Goal: Task Accomplishment & Management: Complete application form

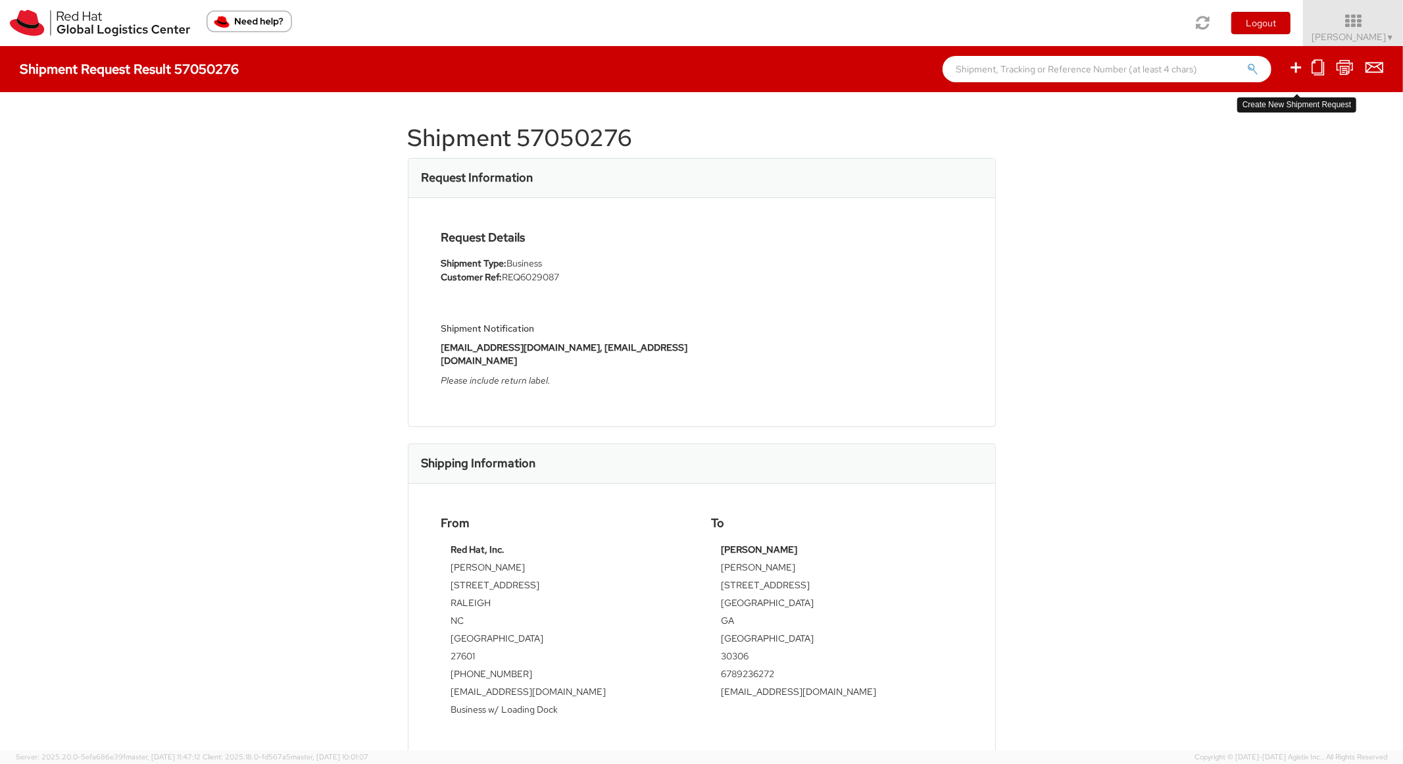
click at [1302, 63] on icon at bounding box center [1296, 67] width 16 height 16
select select
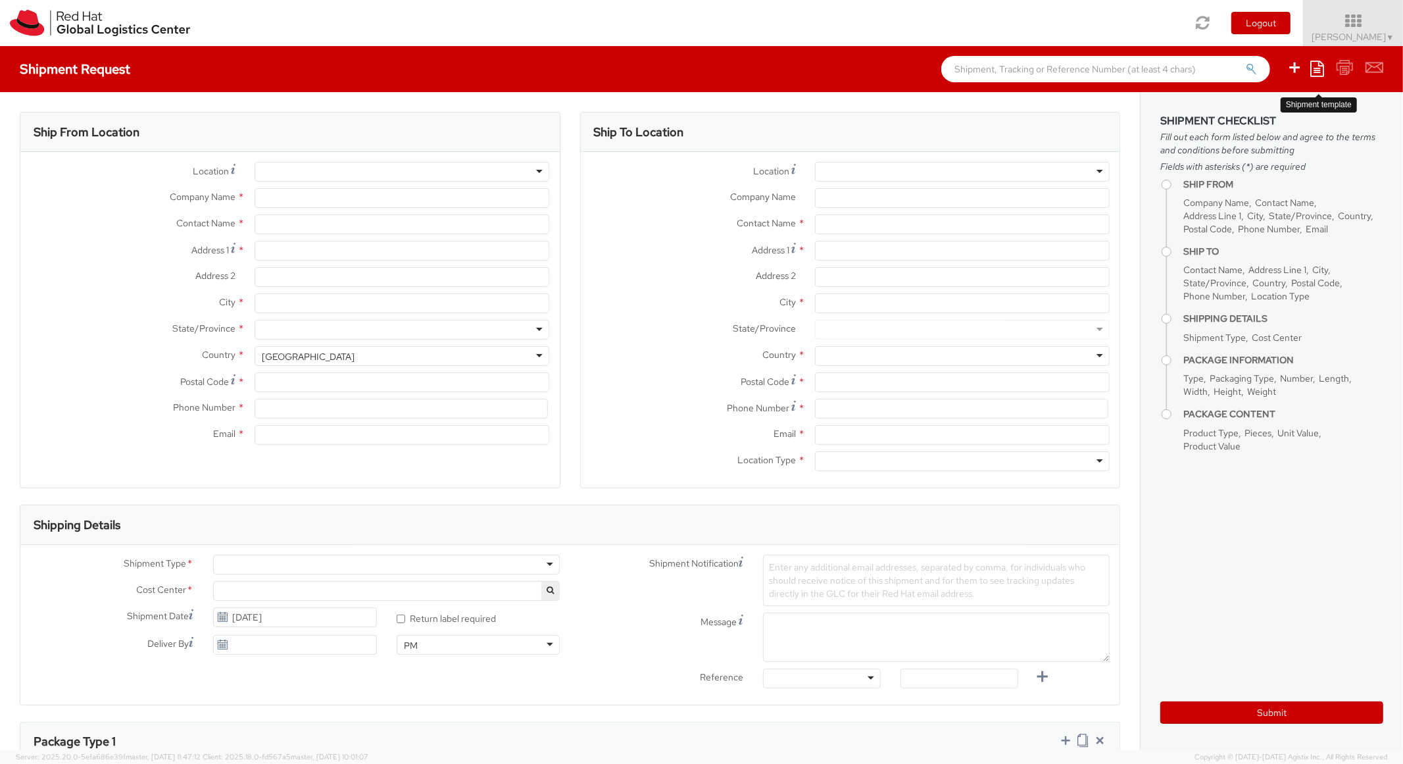
click at [1316, 63] on icon at bounding box center [1317, 69] width 14 height 16
select select "850"
click at [1258, 99] on link "Save as template" at bounding box center [1265, 92] width 115 height 17
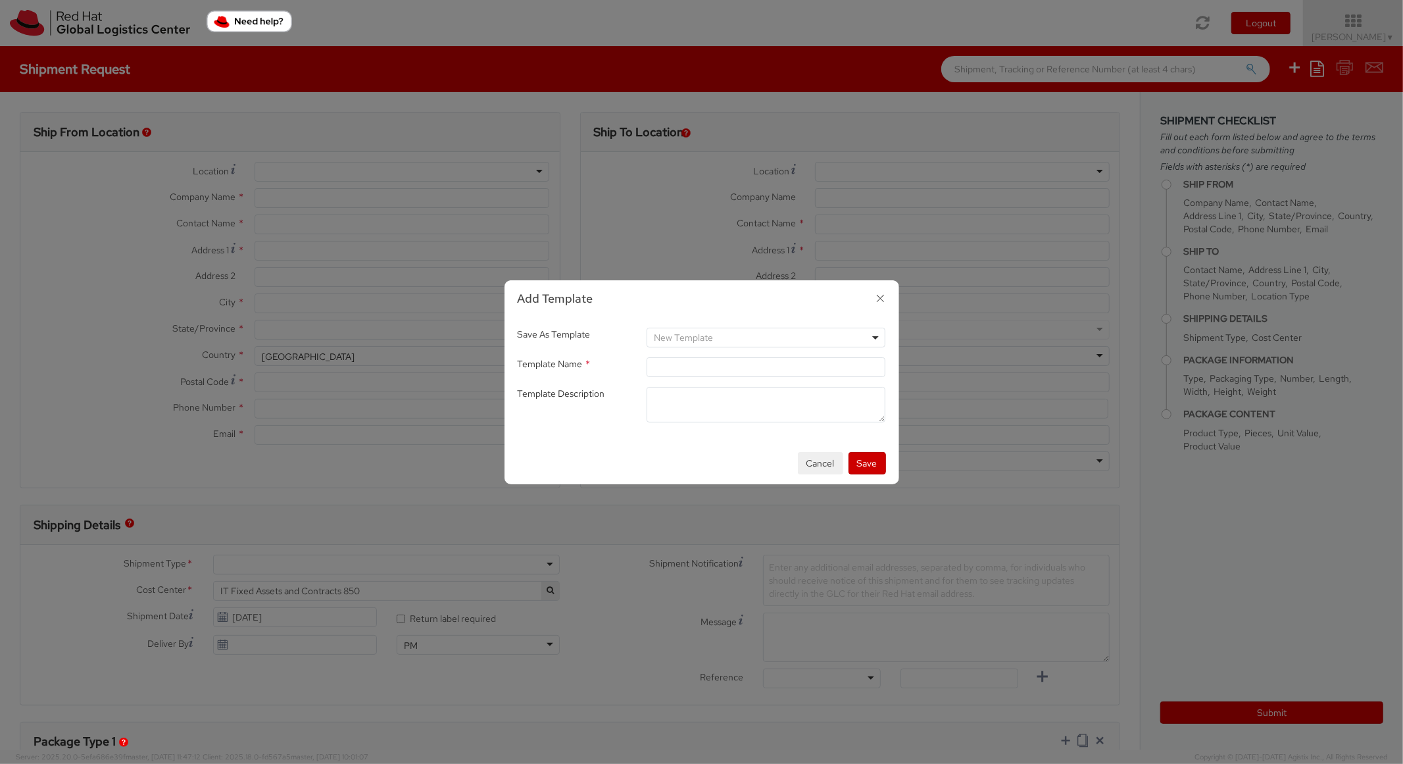
click at [883, 297] on icon "button" at bounding box center [880, 298] width 19 height 19
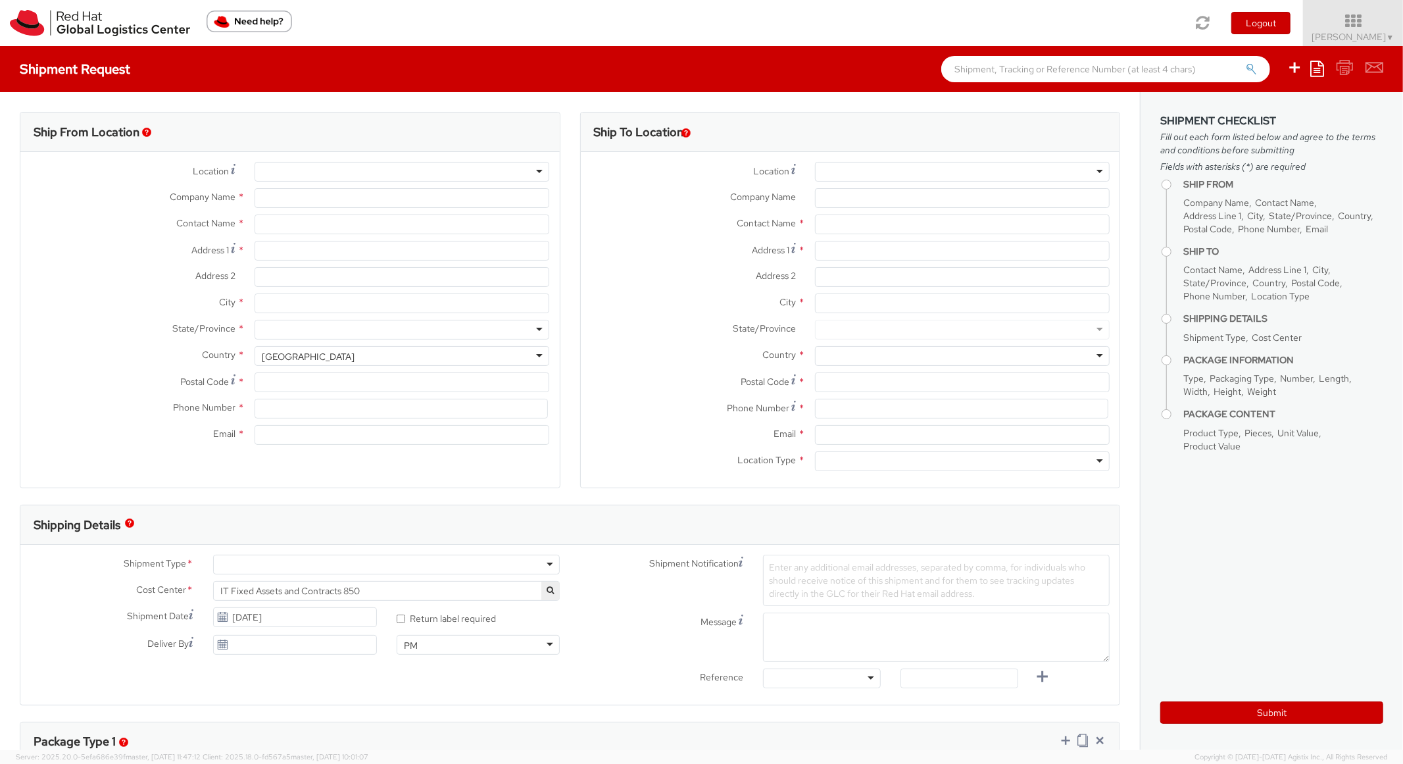
click at [1310, 72] on ul "Save as template Create from template" at bounding box center [1326, 69] width 113 height 46
type input "Red Hat, Inc."
type input "[PERSON_NAME]"
type input "[STREET_ADDRESS]"
type input "RALEIGH"
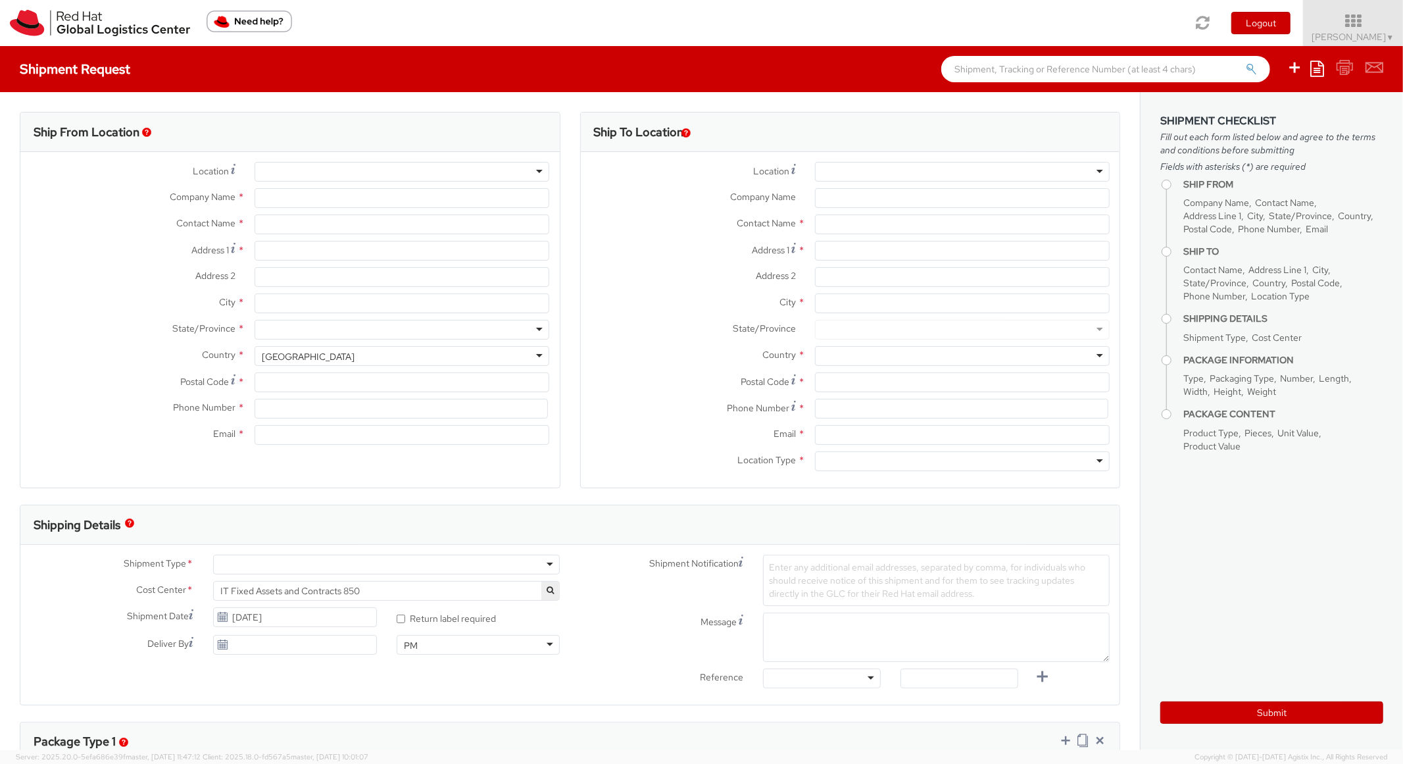
type input "27601"
type input "[PHONE_NUMBER]"
type input "[EMAIL_ADDRESS][DOMAIN_NAME]"
click at [1316, 64] on icon at bounding box center [1317, 69] width 14 height 16
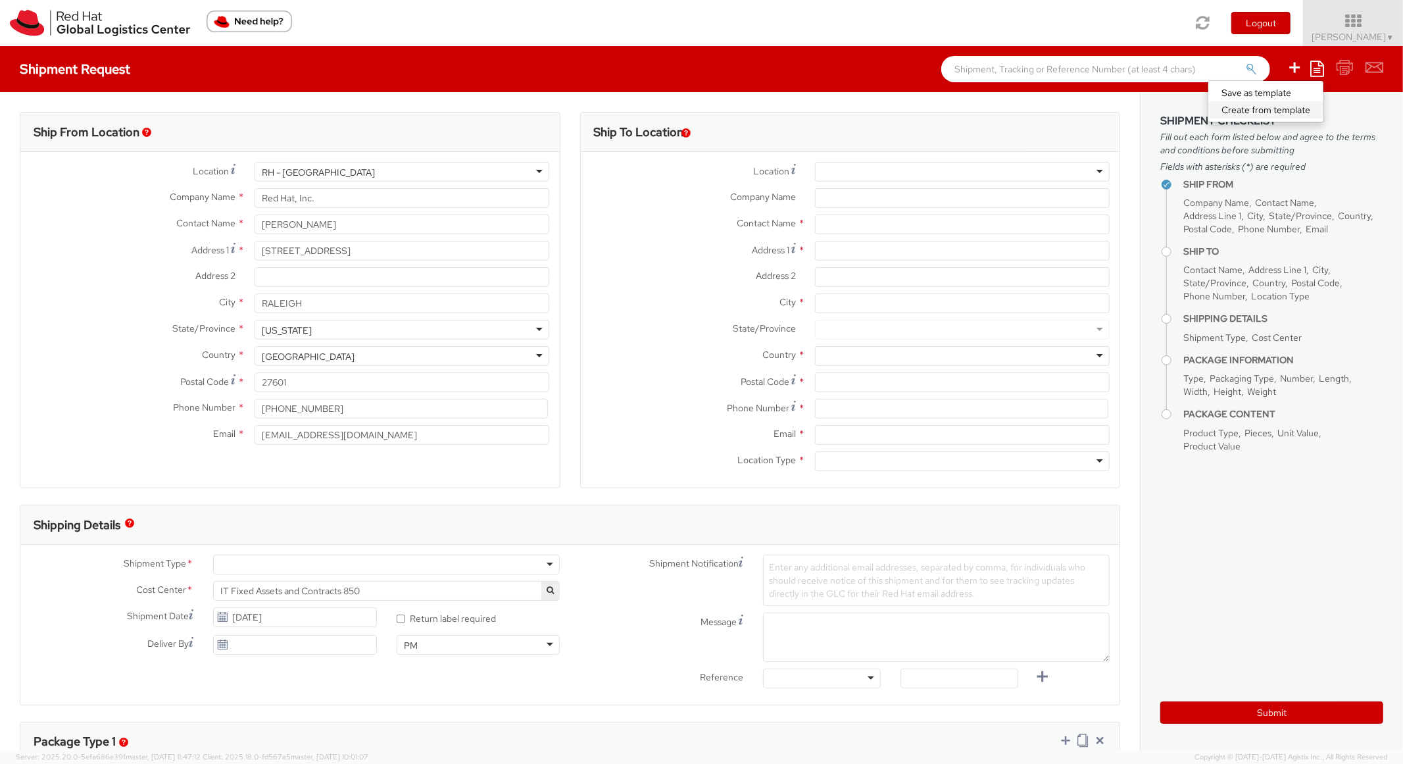
click at [1264, 106] on link "Create from template" at bounding box center [1265, 109] width 115 height 17
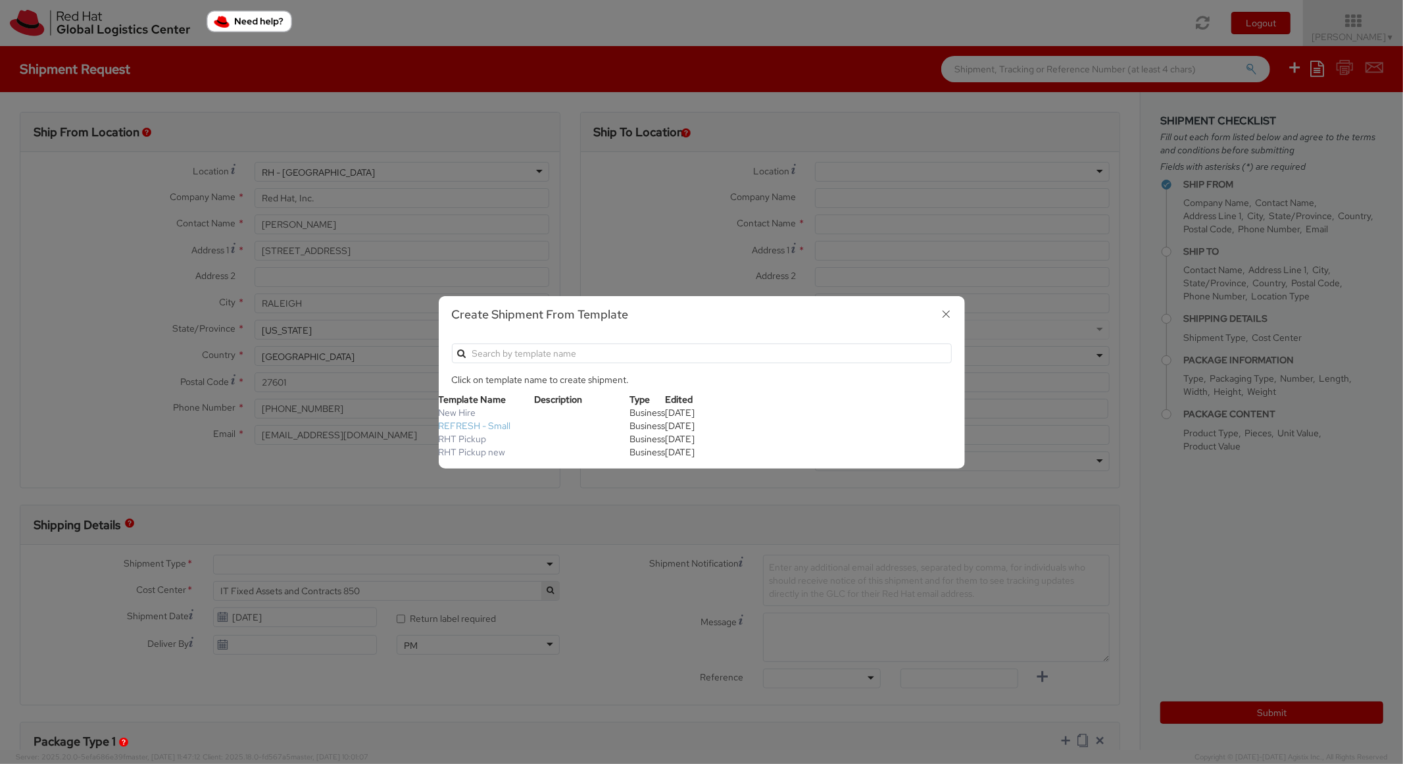
click at [474, 426] on link "REFRESH - Small" at bounding box center [475, 426] width 72 height 12
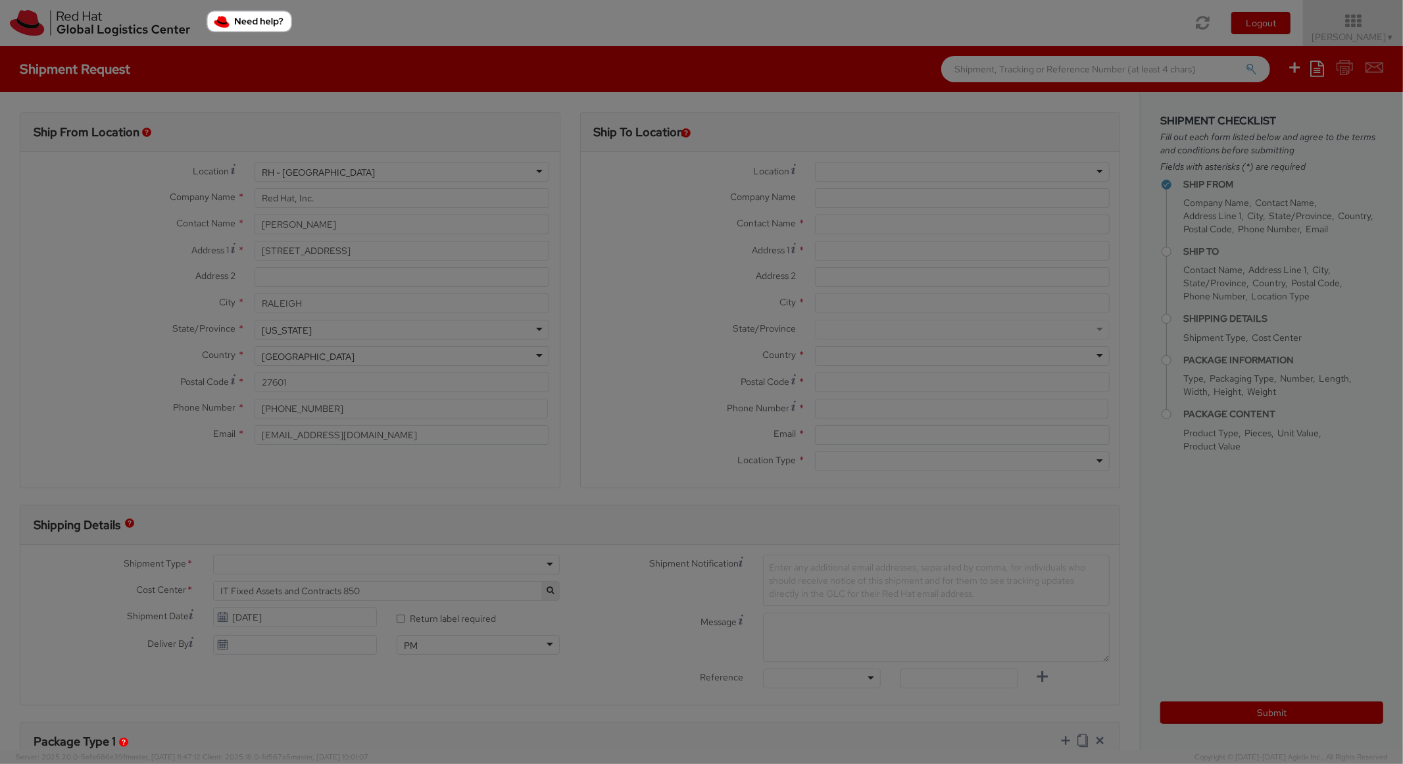
type textarea "Please include return label."
type input "*RPCI*"
select select "LAPTOP"
type input "1"
type input "18"
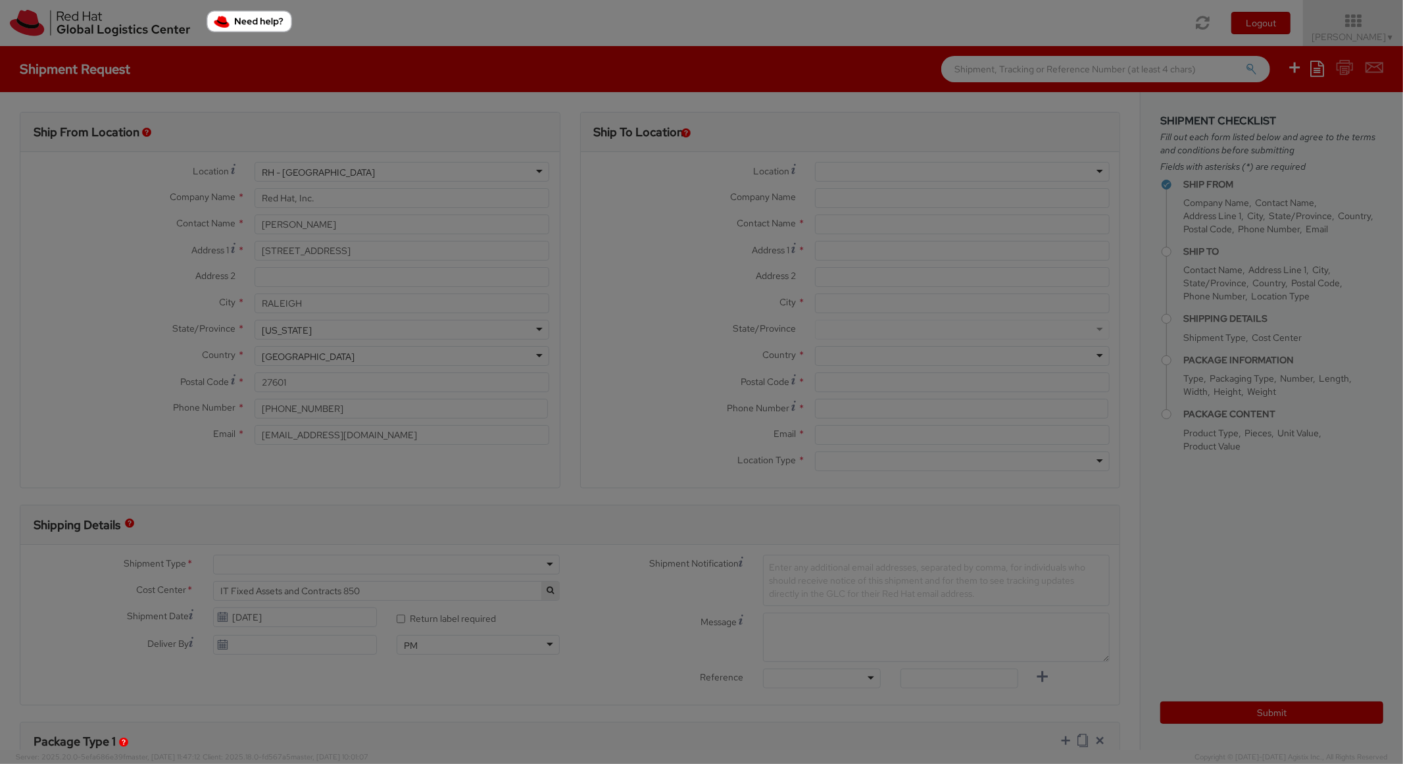
type input "14"
type input "4"
type input "7"
type input "*Laptop Model*"
select select "LAPTOP"
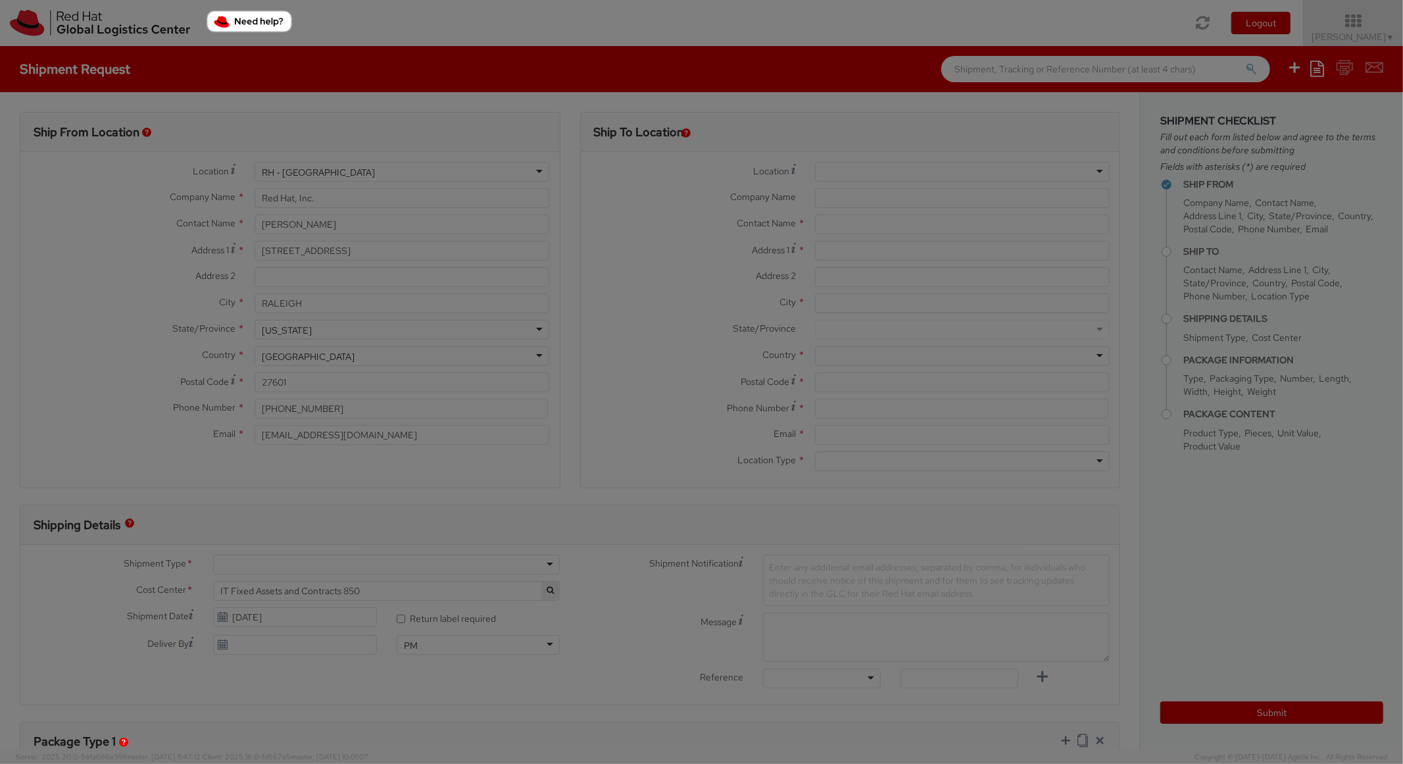
type input "2,000.00"
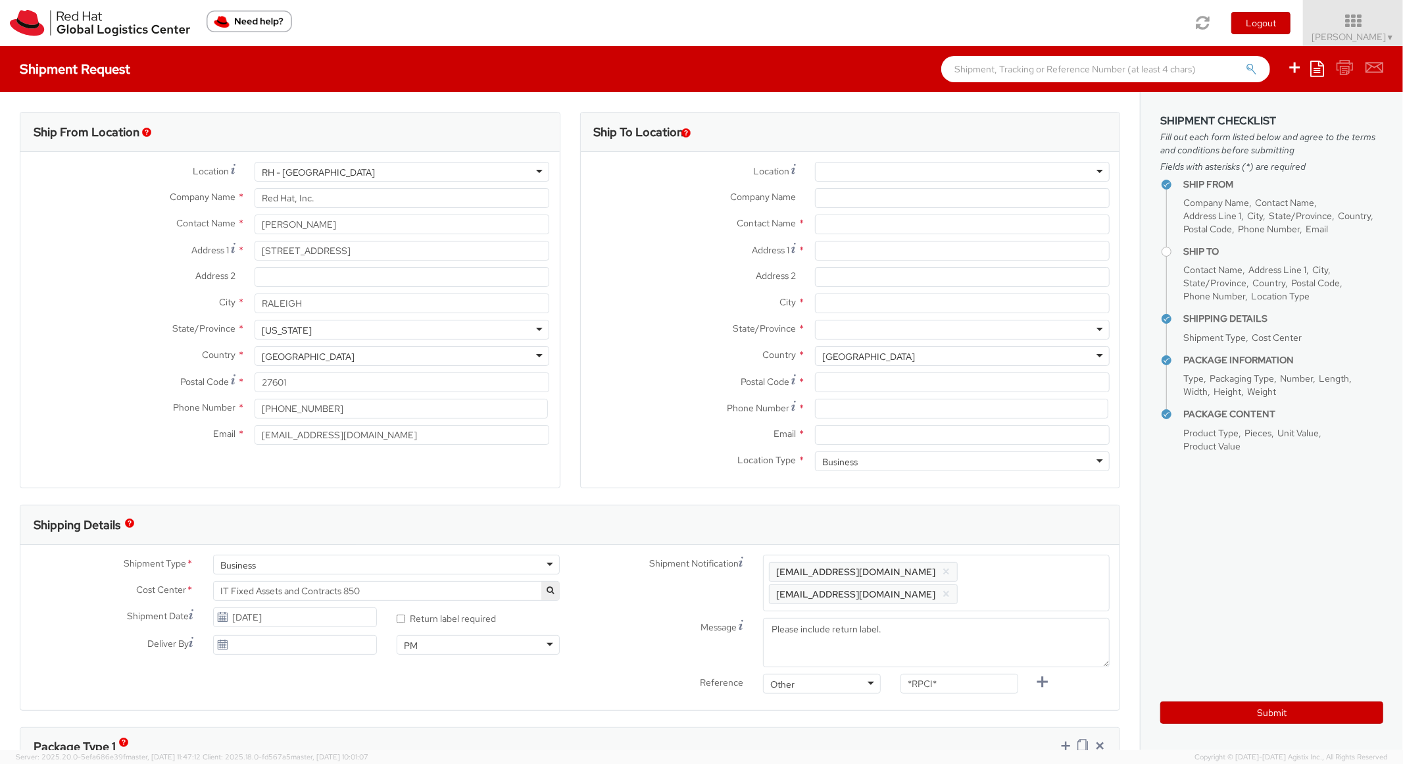
scroll to position [39, 0]
select select
drag, startPoint x: 856, startPoint y: 215, endPoint x: 788, endPoint y: 208, distance: 68.8
click at [788, 208] on div "Location * [GEOGRAPHIC_DATA] - [GEOGRAPHIC_DATA] - [GEOGRAPHIC_DATA] [GEOGRAPHI…" at bounding box center [850, 320] width 539 height 316
paste input "Fairway Path, 4317"
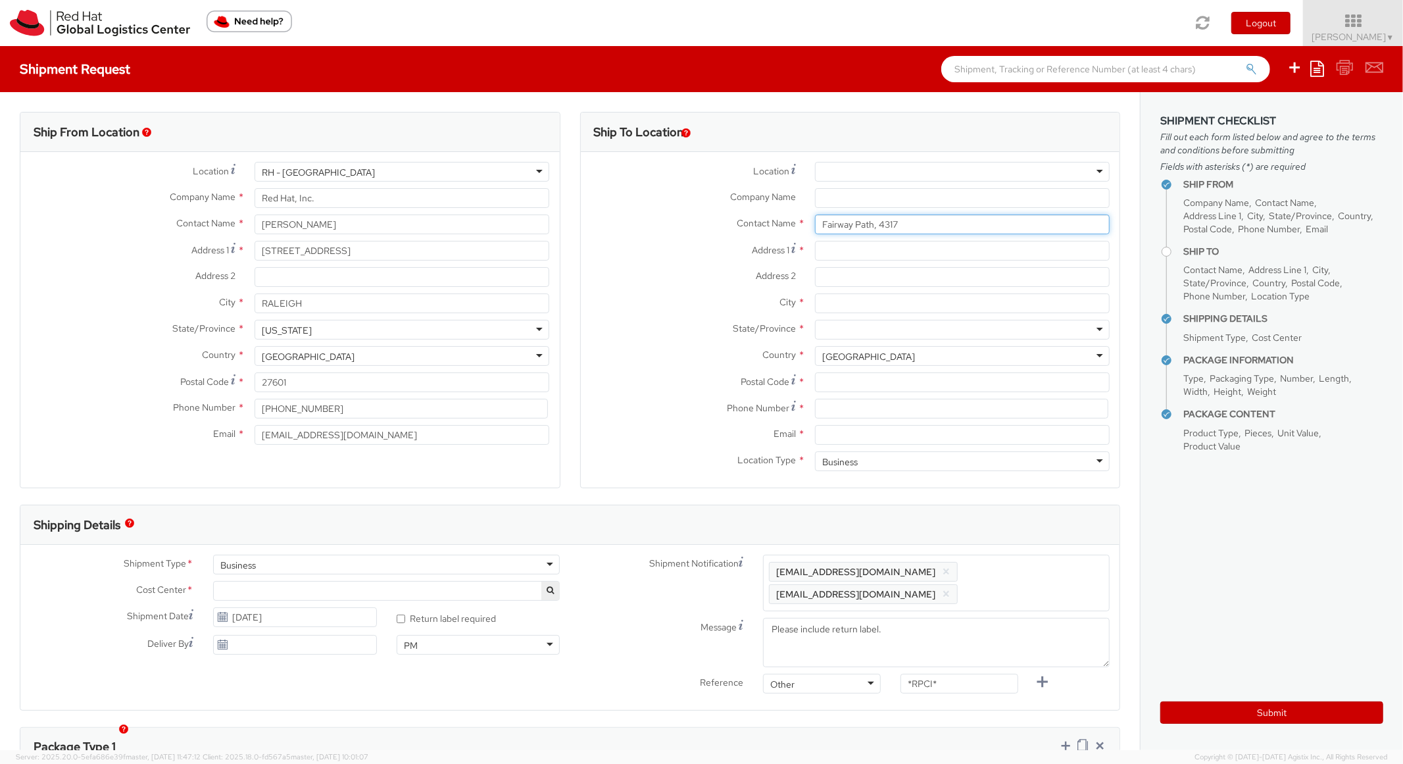
type input "Fairway Path, 4317"
drag, startPoint x: 879, startPoint y: 247, endPoint x: 763, endPoint y: 242, distance: 115.9
click at [763, 242] on div "Address 1 *" at bounding box center [850, 251] width 539 height 20
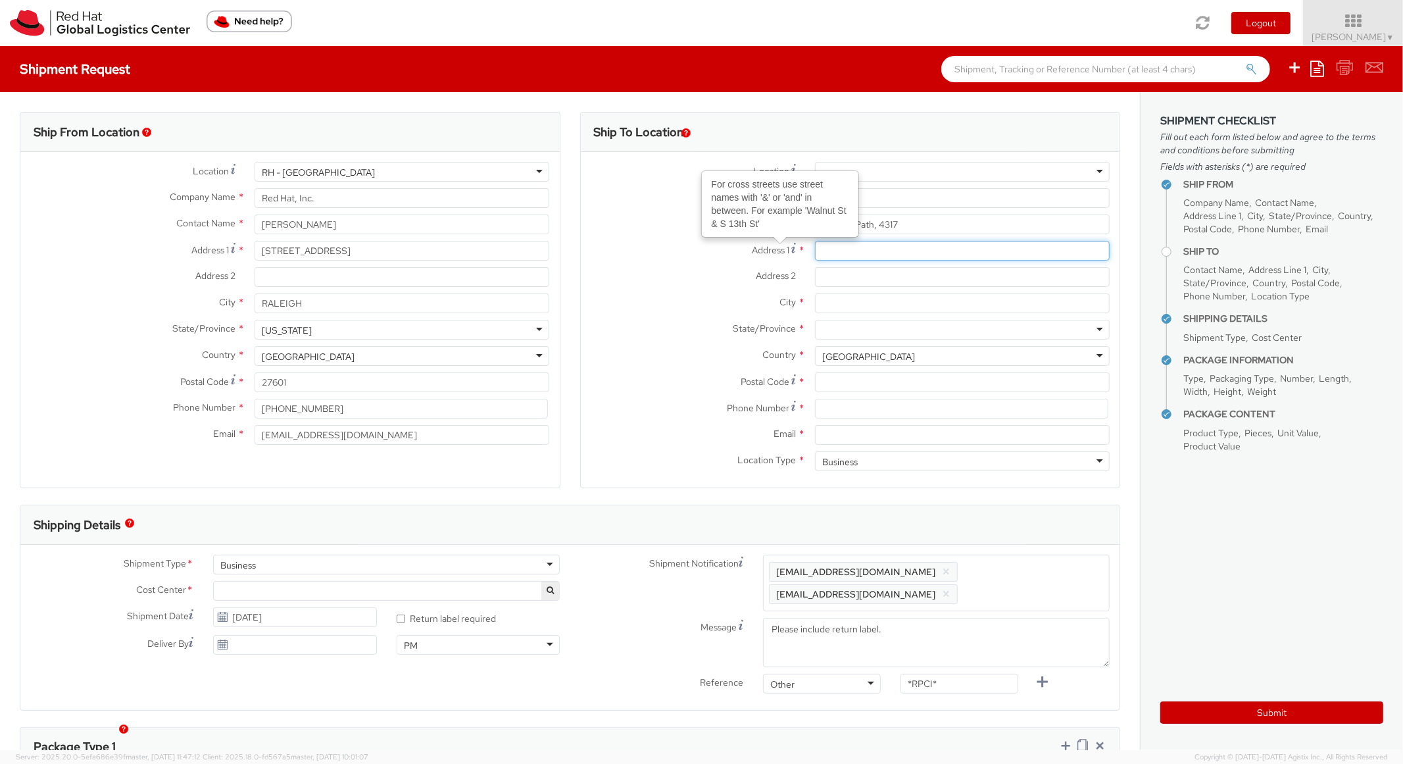
paste input "Fairway Path, 4317"
drag, startPoint x: 896, startPoint y: 251, endPoint x: 866, endPoint y: 251, distance: 29.6
click at [866, 251] on input "Fairway Path, 4317" at bounding box center [962, 251] width 295 height 20
click at [820, 252] on input "Fairway Path" at bounding box center [962, 251] width 295 height 20
click at [815, 247] on input "Fairway Path" at bounding box center [962, 251] width 295 height 20
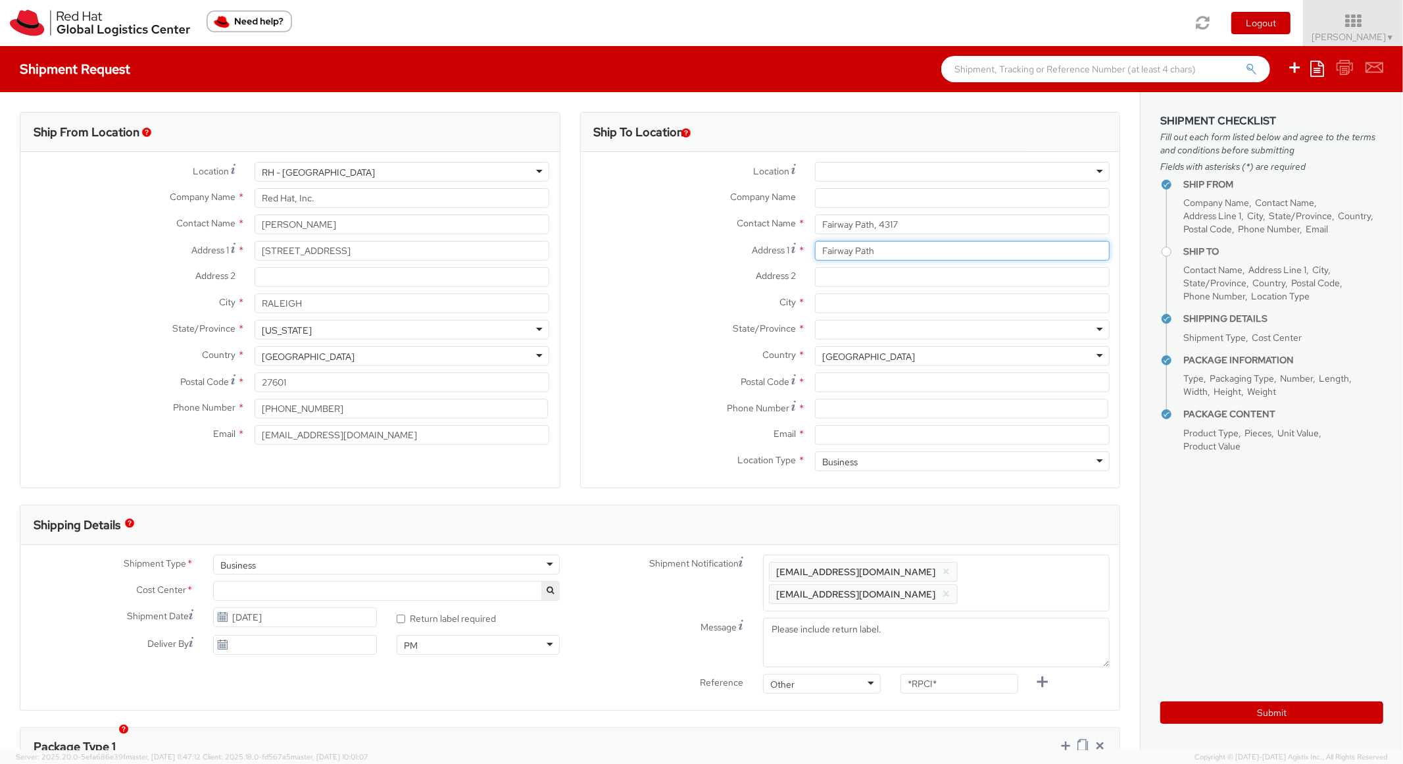
paste input ", 4317"
click at [826, 250] on input ", [STREET_ADDRESS]" at bounding box center [962, 251] width 295 height 20
drag, startPoint x: 820, startPoint y: 252, endPoint x: 779, endPoint y: 249, distance: 40.9
click at [779, 249] on div "Address [STREET_ADDRESS]" at bounding box center [850, 251] width 539 height 20
type input "[STREET_ADDRESS]"
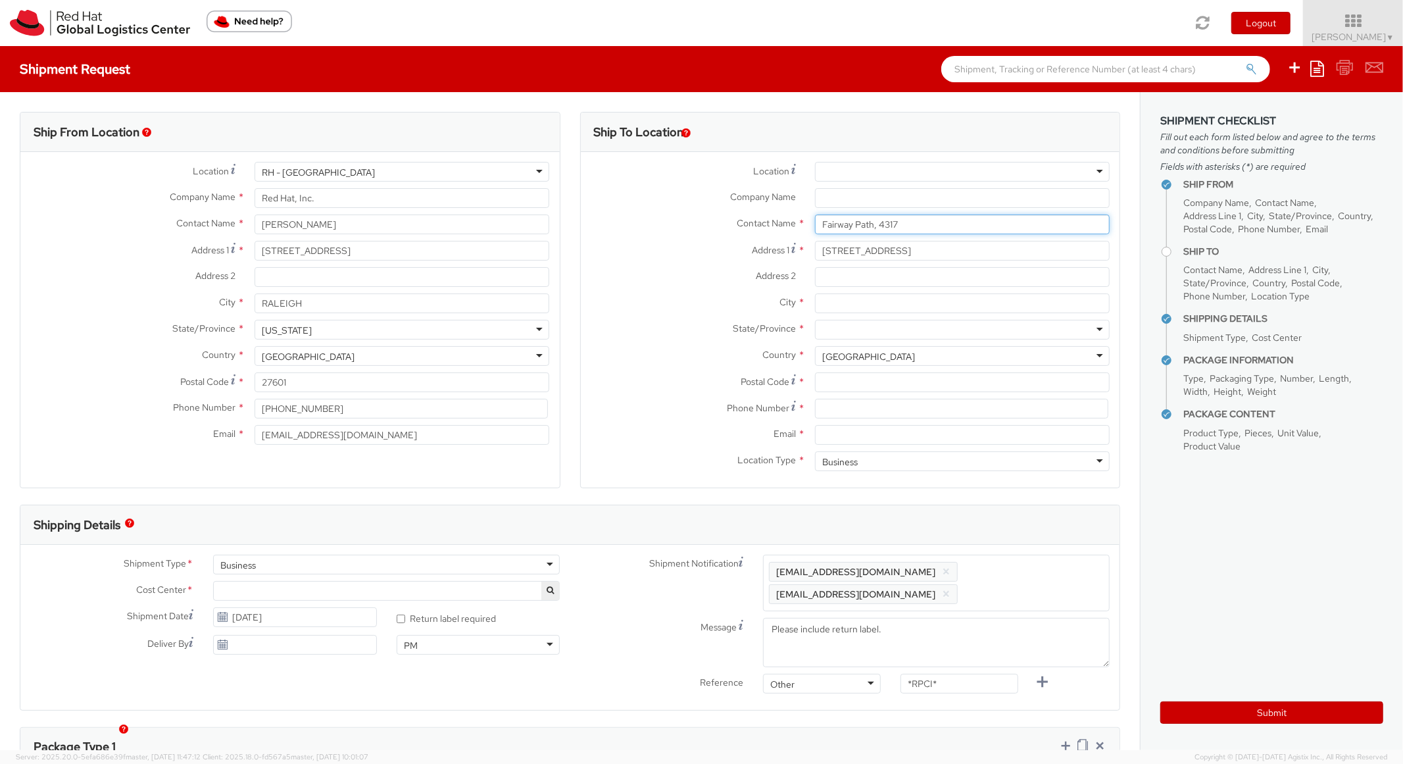
drag, startPoint x: 916, startPoint y: 224, endPoint x: 731, endPoint y: 215, distance: 185.0
click at [739, 220] on div "Contact Name * Fairway Path, 4317" at bounding box center [850, 224] width 539 height 20
click at [700, 244] on label "Address 1 *" at bounding box center [693, 250] width 224 height 18
click at [815, 244] on input "[STREET_ADDRESS]" at bounding box center [962, 251] width 295 height 20
paste input "Round Rock"
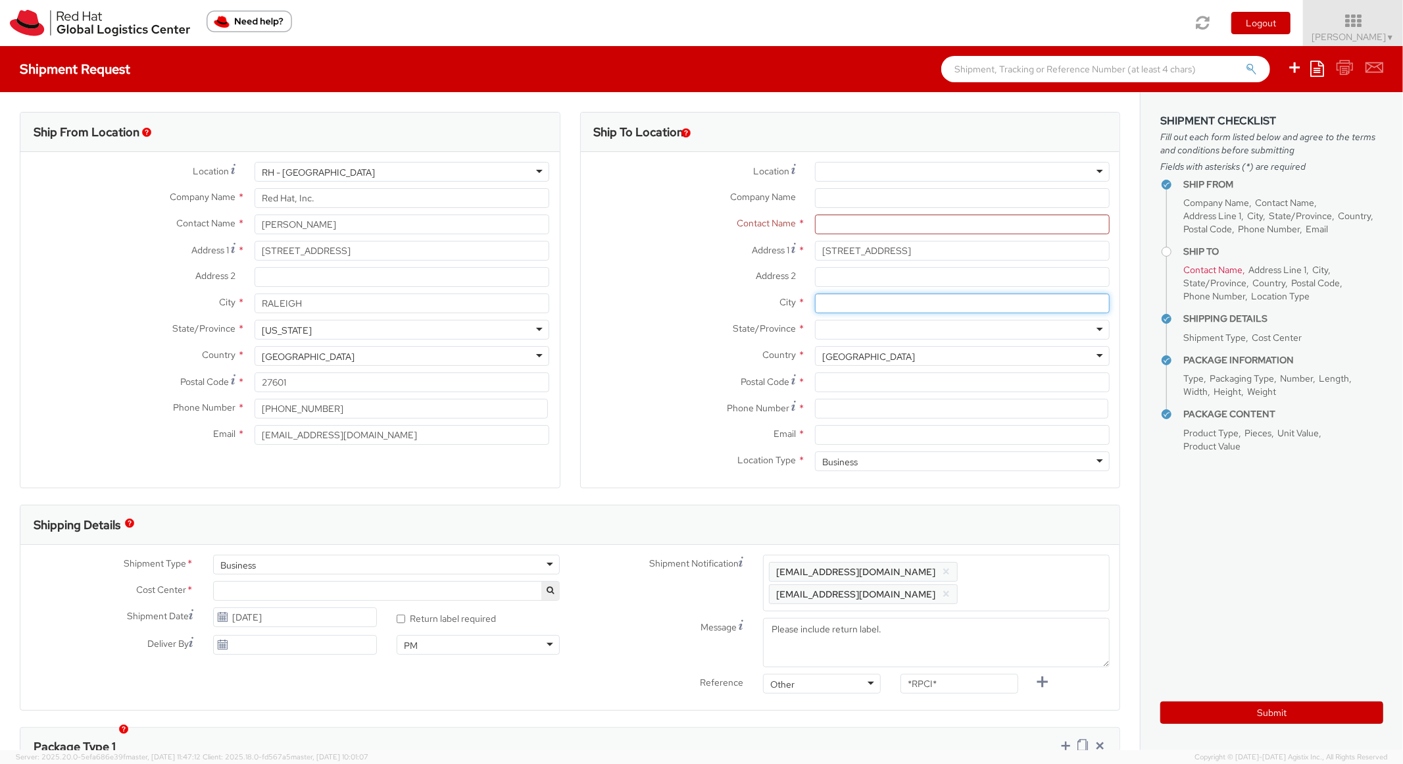
click at [830, 309] on input "City *" at bounding box center [962, 303] width 295 height 20
type input "Round Rock"
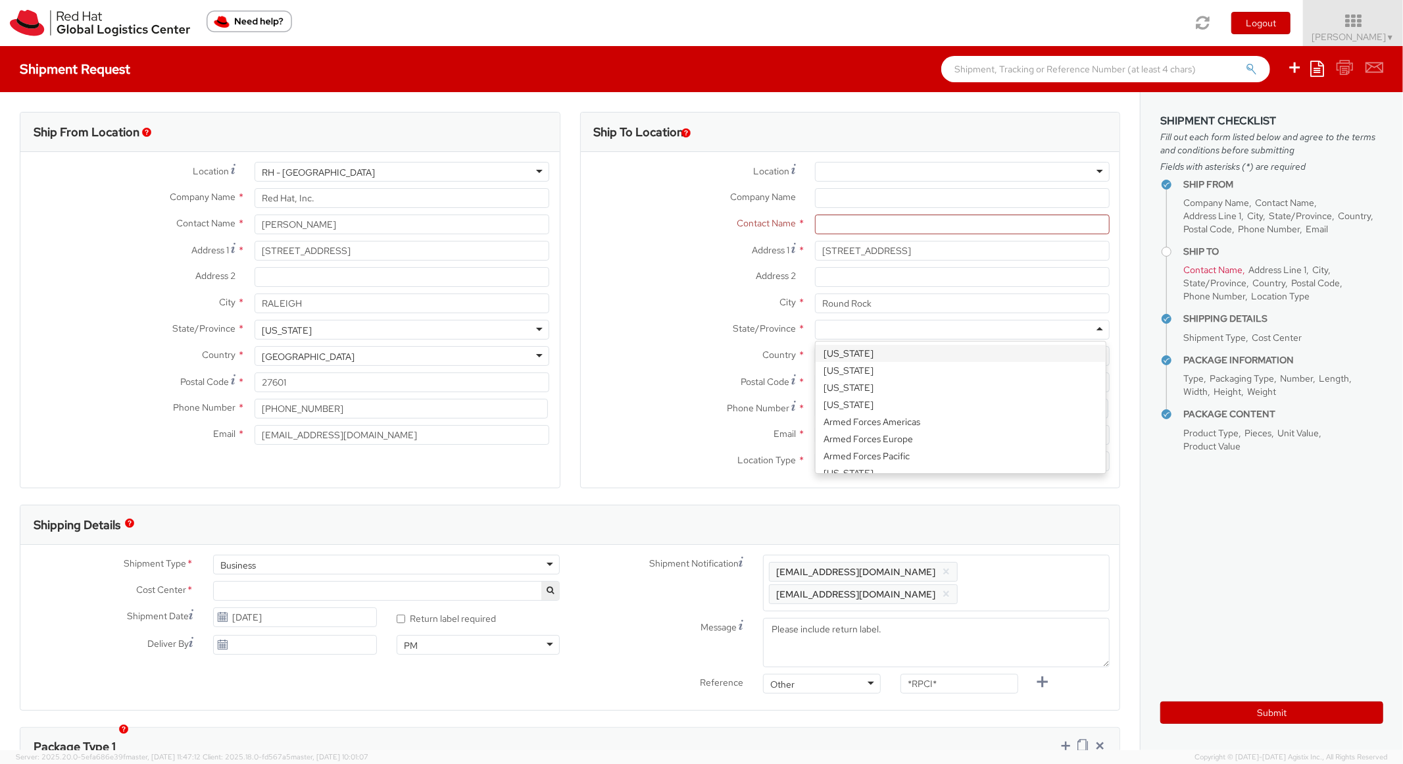
click at [865, 330] on div at bounding box center [962, 330] width 295 height 20
paste input "[US_STATE]"
type input "[US_STATE]"
click at [854, 370] on div "Country * [GEOGRAPHIC_DATA] [GEOGRAPHIC_DATA] [GEOGRAPHIC_DATA] [GEOGRAPHIC_DAT…" at bounding box center [850, 359] width 539 height 26
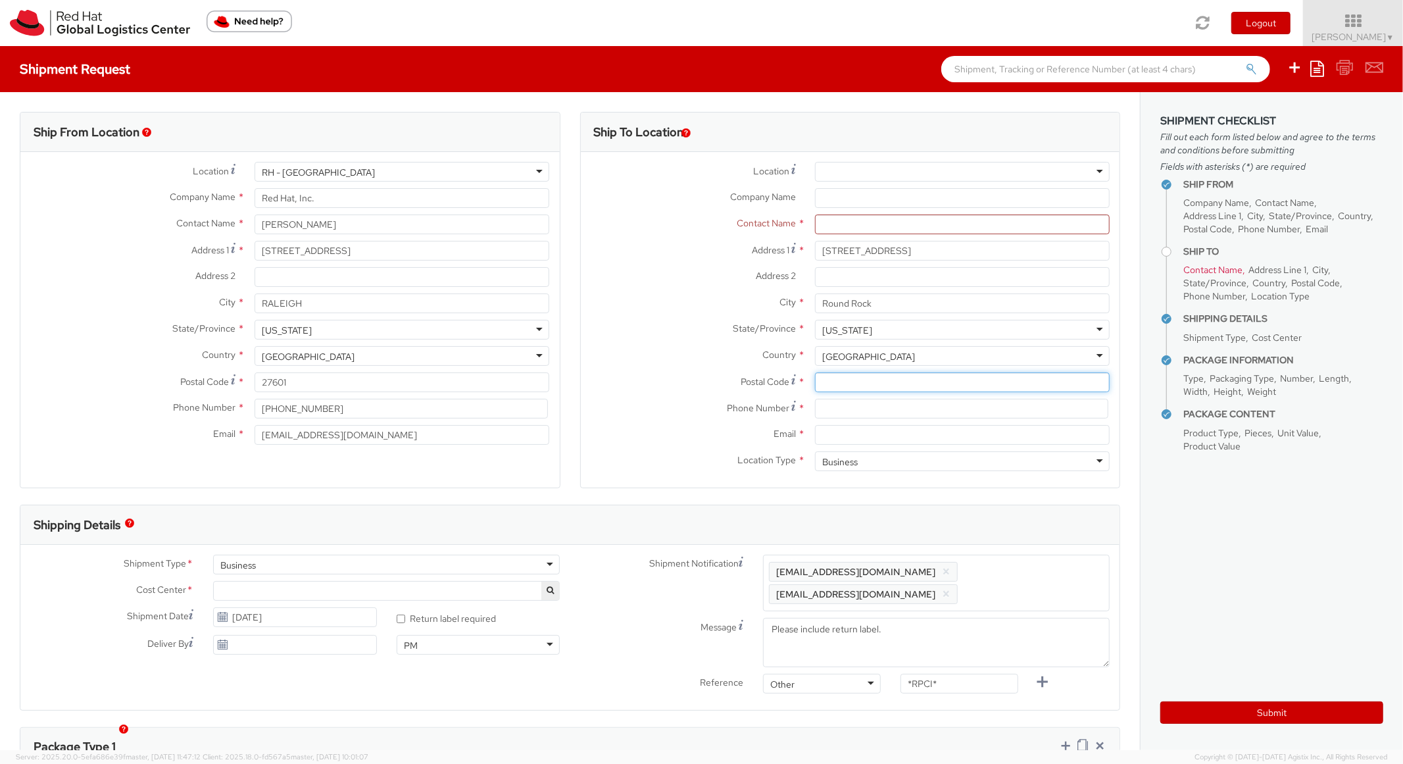
click at [815, 384] on input "Postal Code *" at bounding box center [962, 382] width 295 height 20
paste input "78665"
type input "78665"
click at [663, 328] on label "State/Province *" at bounding box center [693, 328] width 224 height 17
click at [835, 408] on input at bounding box center [961, 409] width 293 height 20
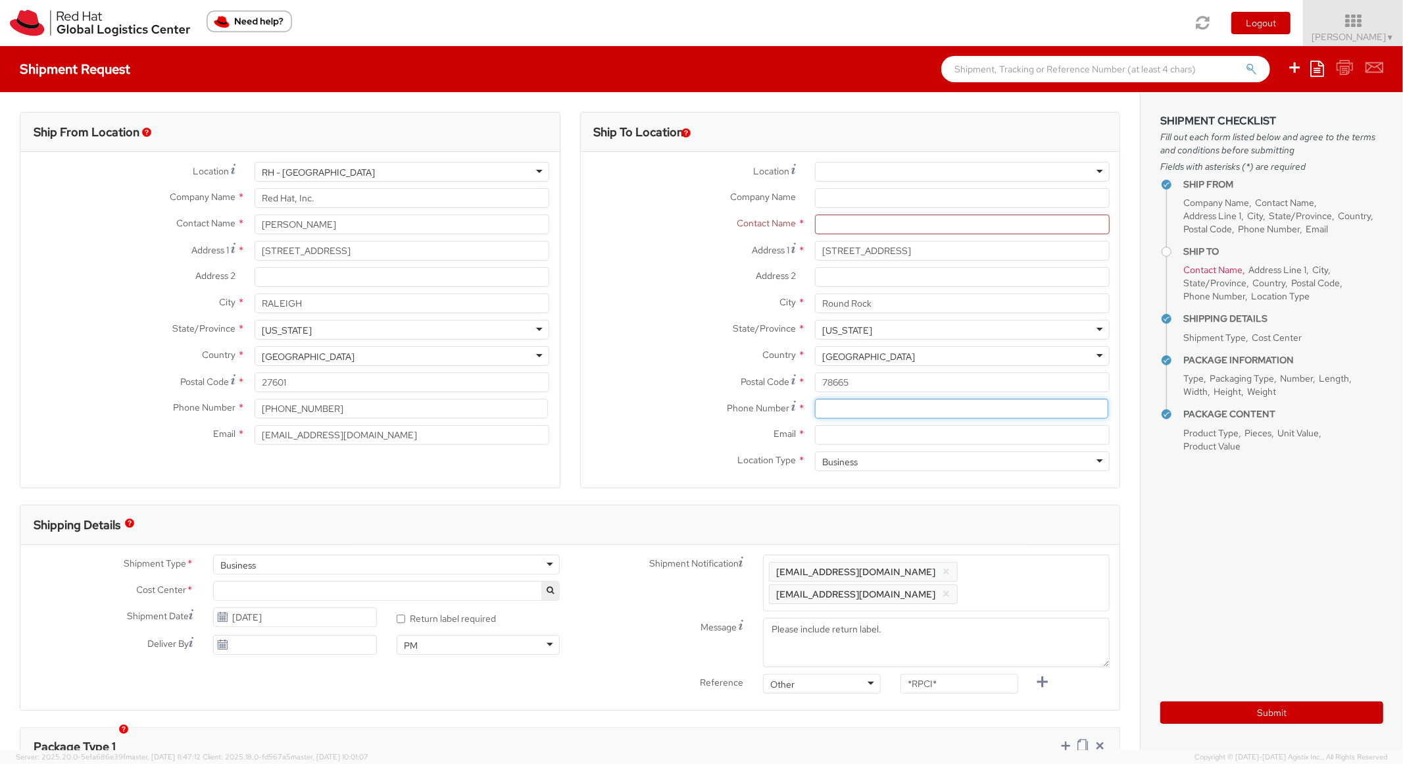
paste input "6694673454"
type input "6694673454"
click at [599, 335] on label "State/Province *" at bounding box center [693, 328] width 224 height 17
click at [868, 431] on input "Email *" at bounding box center [962, 435] width 295 height 20
paste input "[PERSON_NAME][EMAIL_ADDRESS][DOMAIN_NAME]"
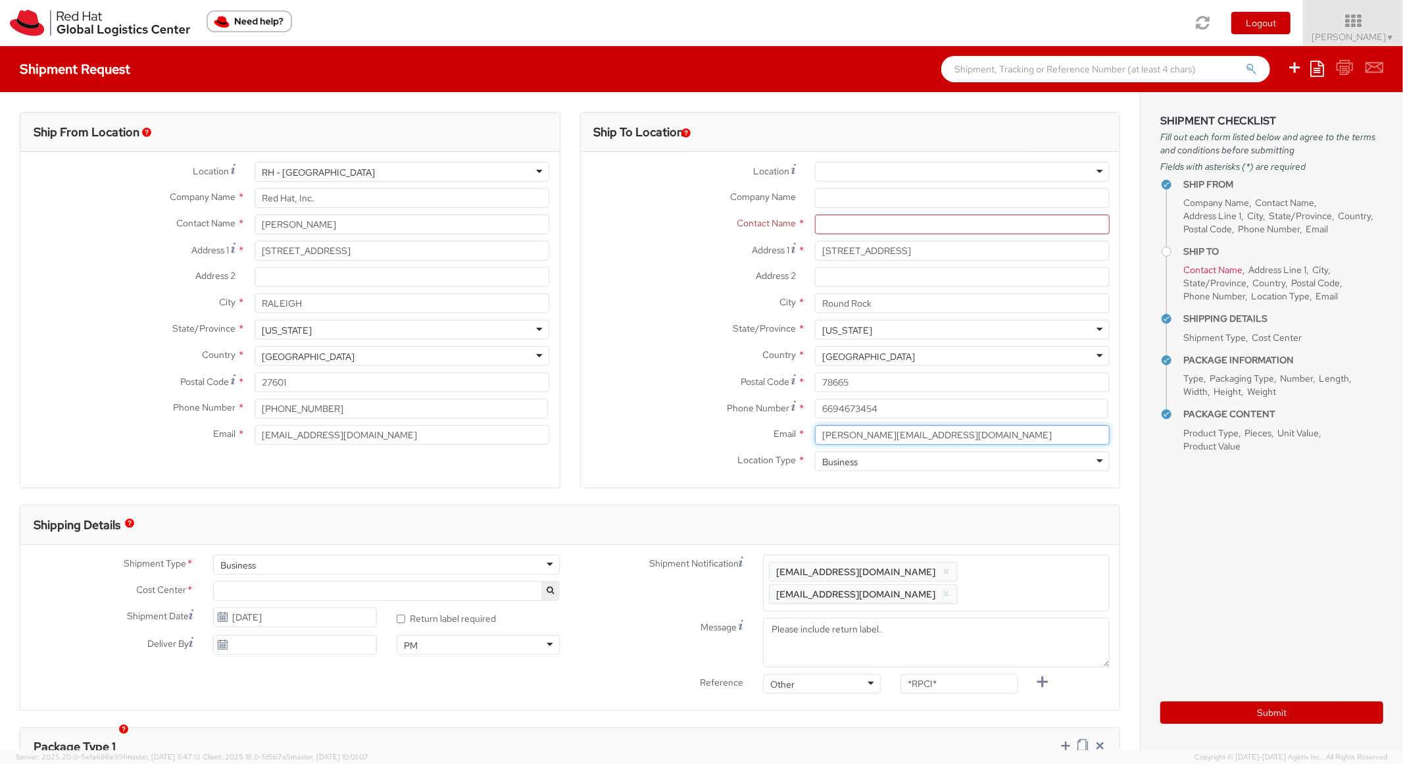
type input "[PERSON_NAME][EMAIL_ADDRESS][DOMAIN_NAME]"
click at [1030, 581] on span "Enter any additional email addresses, separated by comma, for individuals who s…" at bounding box center [936, 582] width 335 height 39
paste input "[PERSON_NAME][EMAIL_ADDRESS][DOMAIN_NAME]"
type input "[PERSON_NAME][EMAIL_ADDRESS][DOMAIN_NAME]"
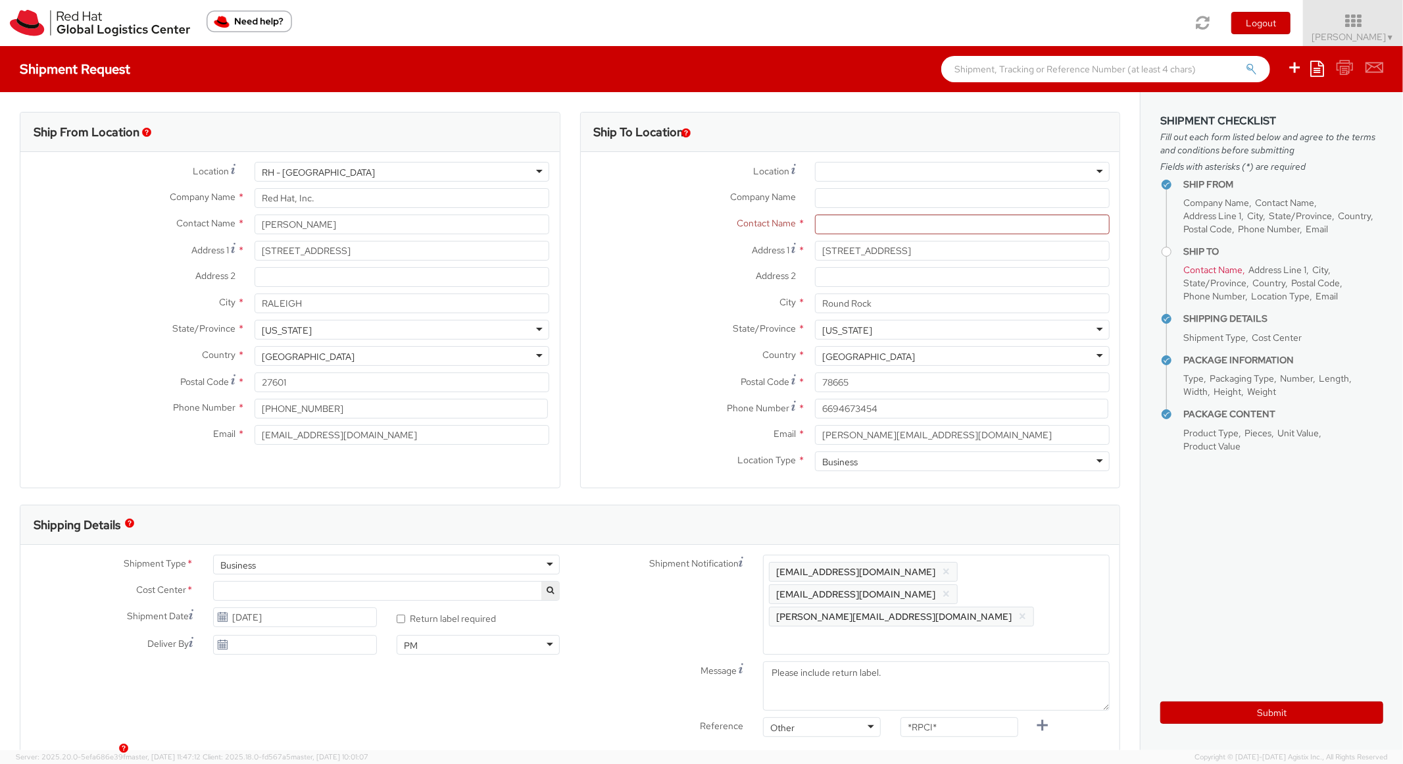
click at [1022, 509] on div "Shipping Details" at bounding box center [569, 524] width 1099 height 39
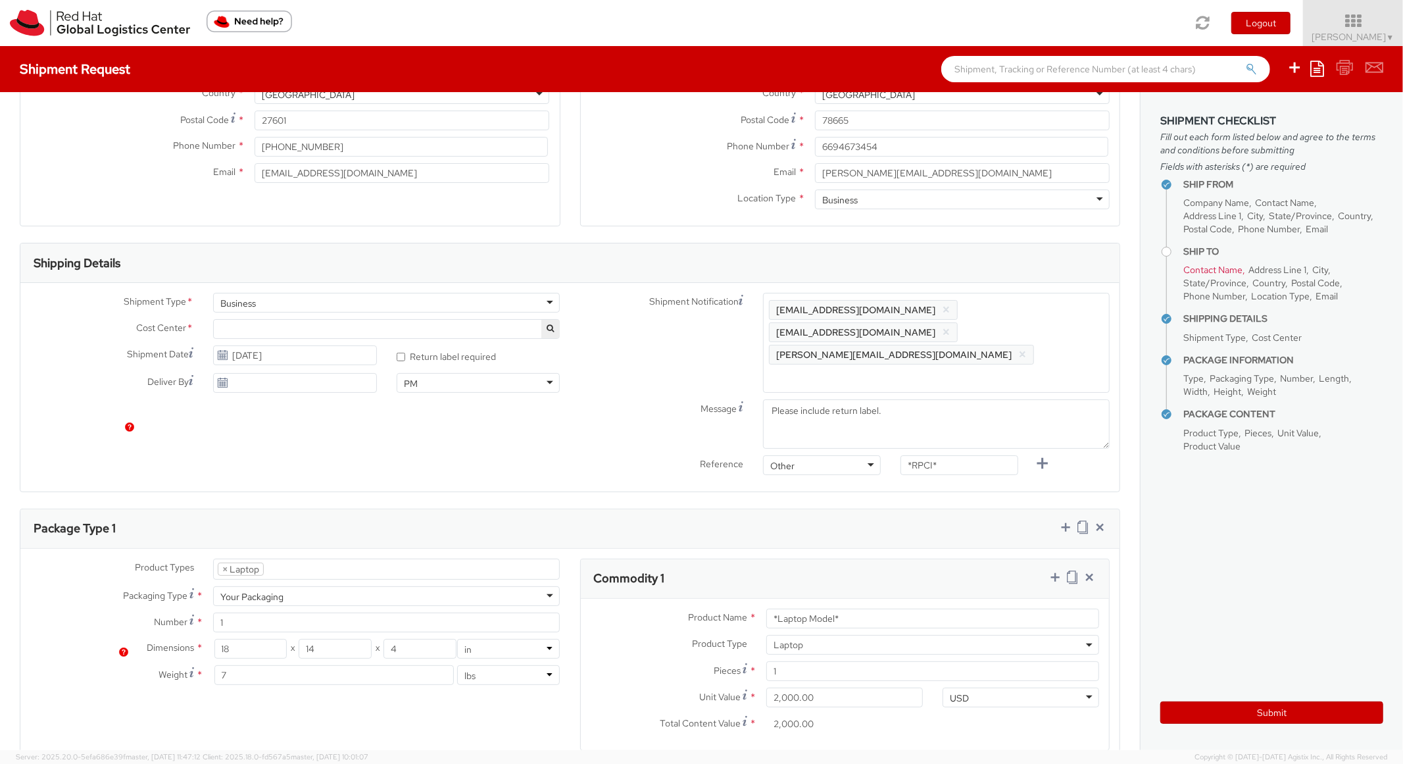
scroll to position [395, 0]
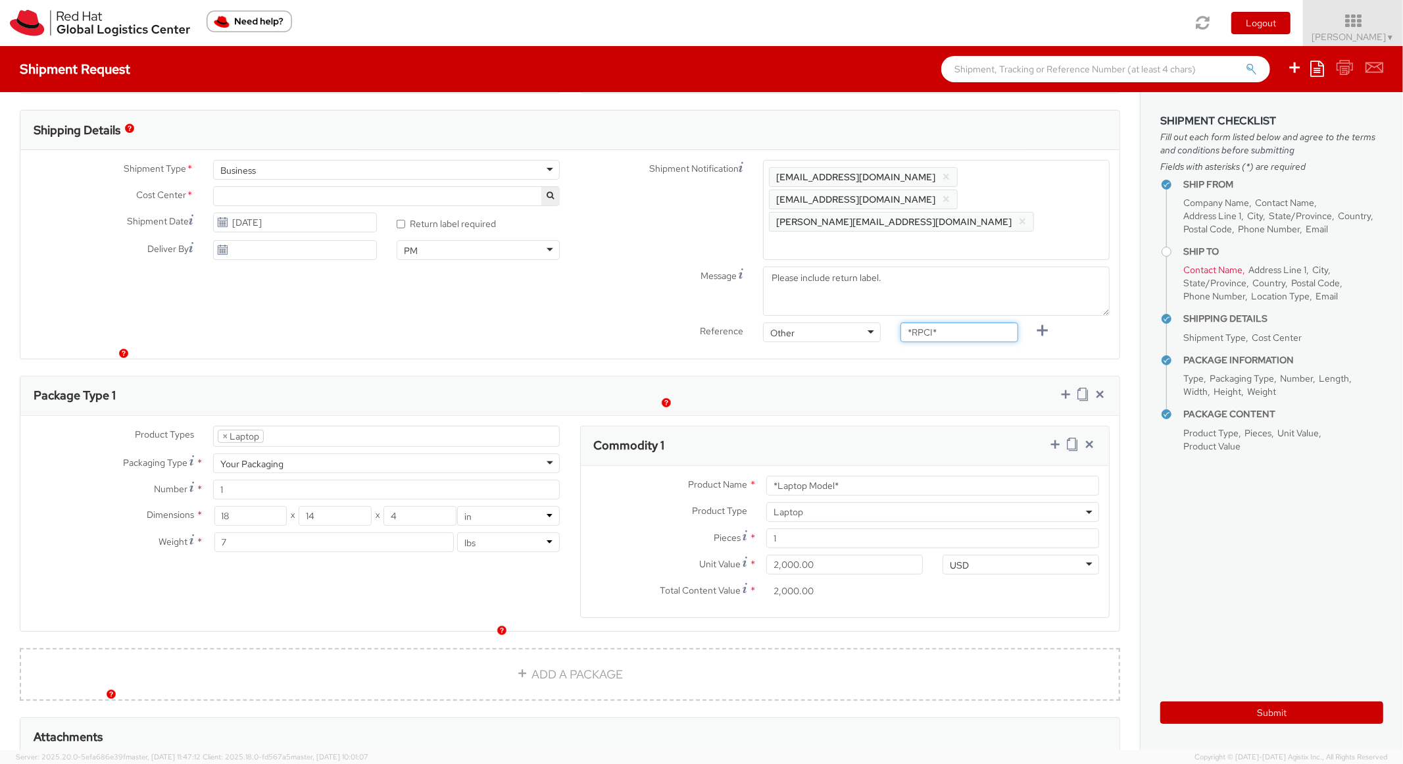
drag, startPoint x: 938, startPoint y: 291, endPoint x: 854, endPoint y: 272, distance: 86.5
click at [857, 273] on div "Shipment Notification Enter any additional email addresses, separated by comma,…" at bounding box center [845, 254] width 550 height 189
paste input "RPCI0082099"
type input "RPCI0082099"
click at [878, 426] on div "Commodity 1" at bounding box center [845, 445] width 529 height 39
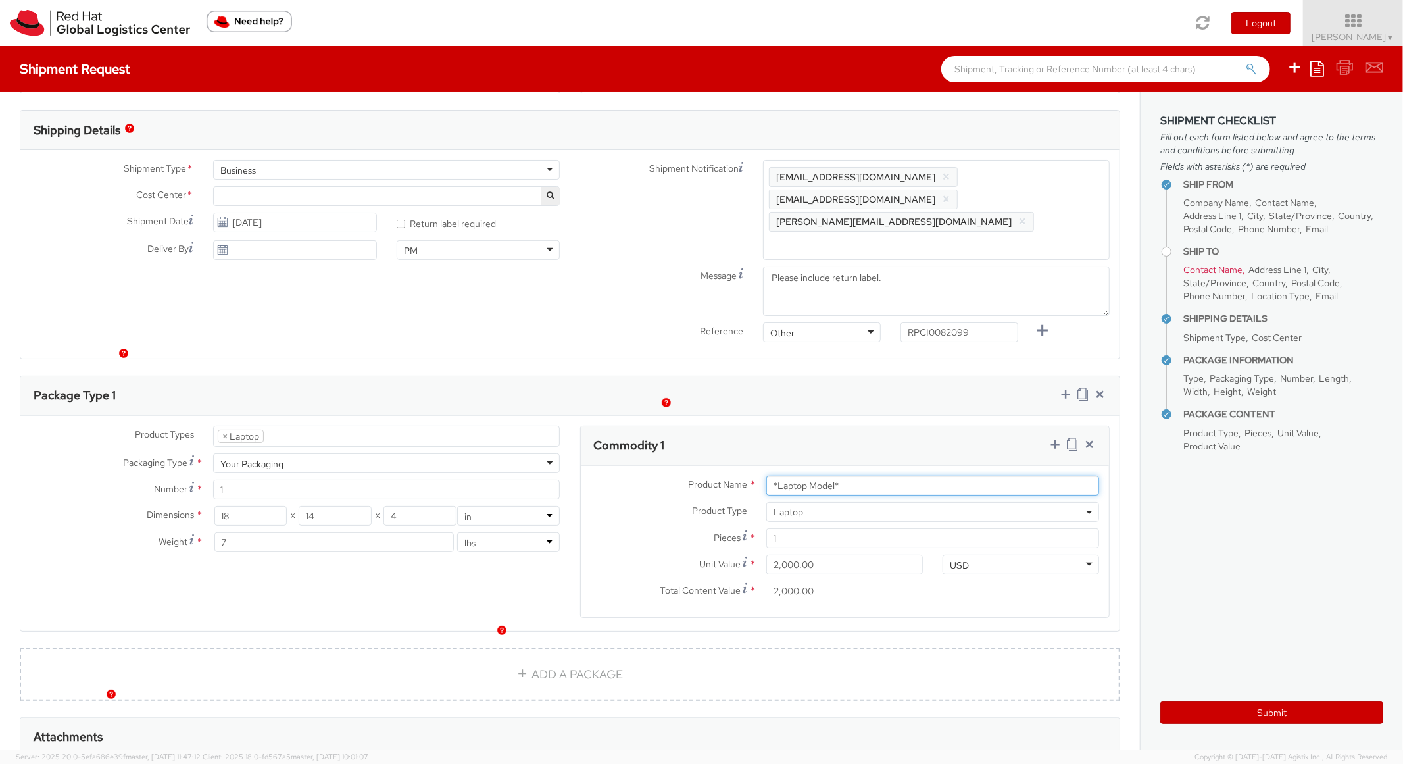
paste input "DEVELOPER/DESIGNER - Apple"
drag, startPoint x: 850, startPoint y: 435, endPoint x: 657, endPoint y: 391, distance: 198.5
click at [655, 426] on div "Commodity 1 Product Name * DEVELOPER/DESIGNER - Apple*Laptop Model* Product Typ…" at bounding box center [845, 522] width 530 height 192
drag, startPoint x: 981, startPoint y: 441, endPoint x: 672, endPoint y: 387, distance: 314.0
click at [710, 426] on div "Commodity 1 Product Name * DEVELOPER/DESIGNER - Apple*Laptop Model* Product Typ…" at bounding box center [845, 522] width 530 height 192
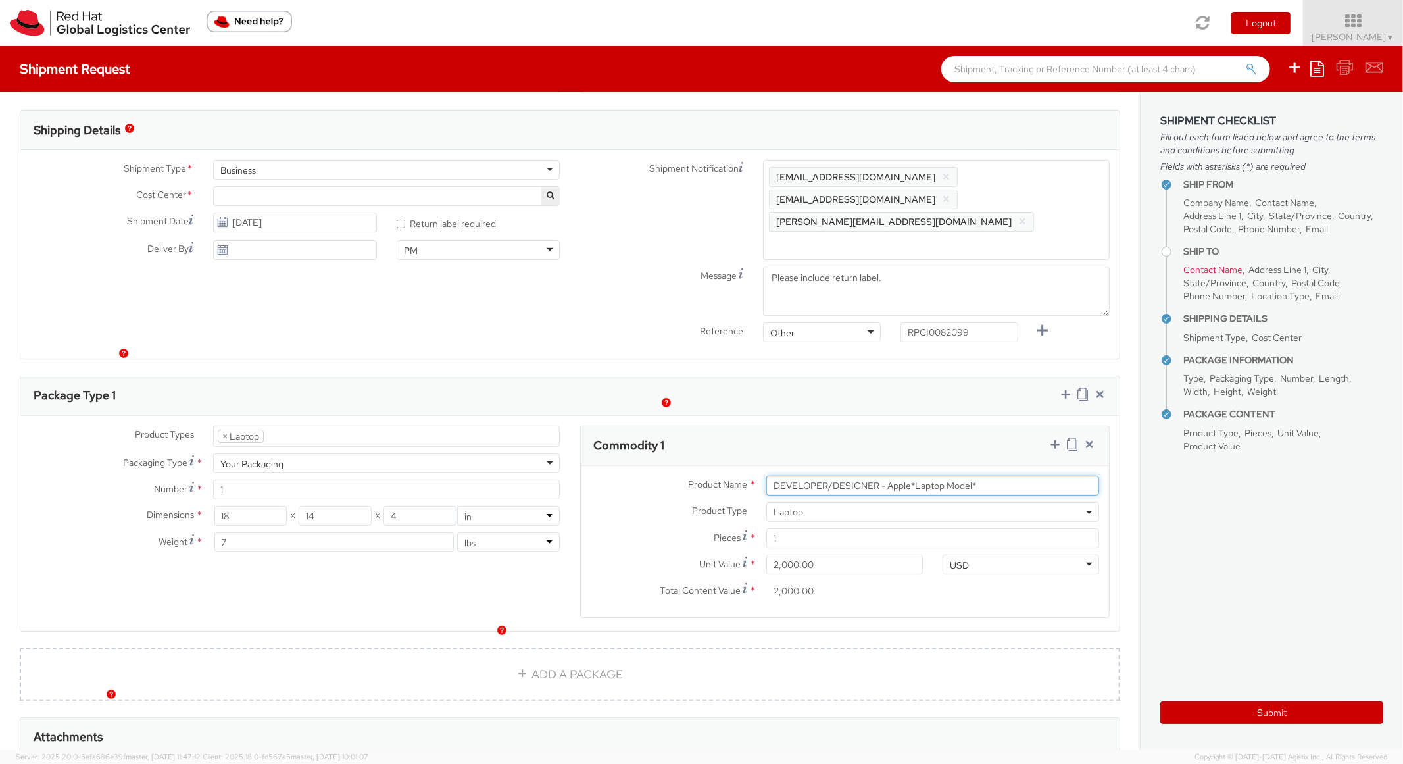
paste input "text"
type input "DEVELOPER/DESIGNER - Apple"
click at [704, 376] on div "Package Type 1" at bounding box center [569, 395] width 1099 height 39
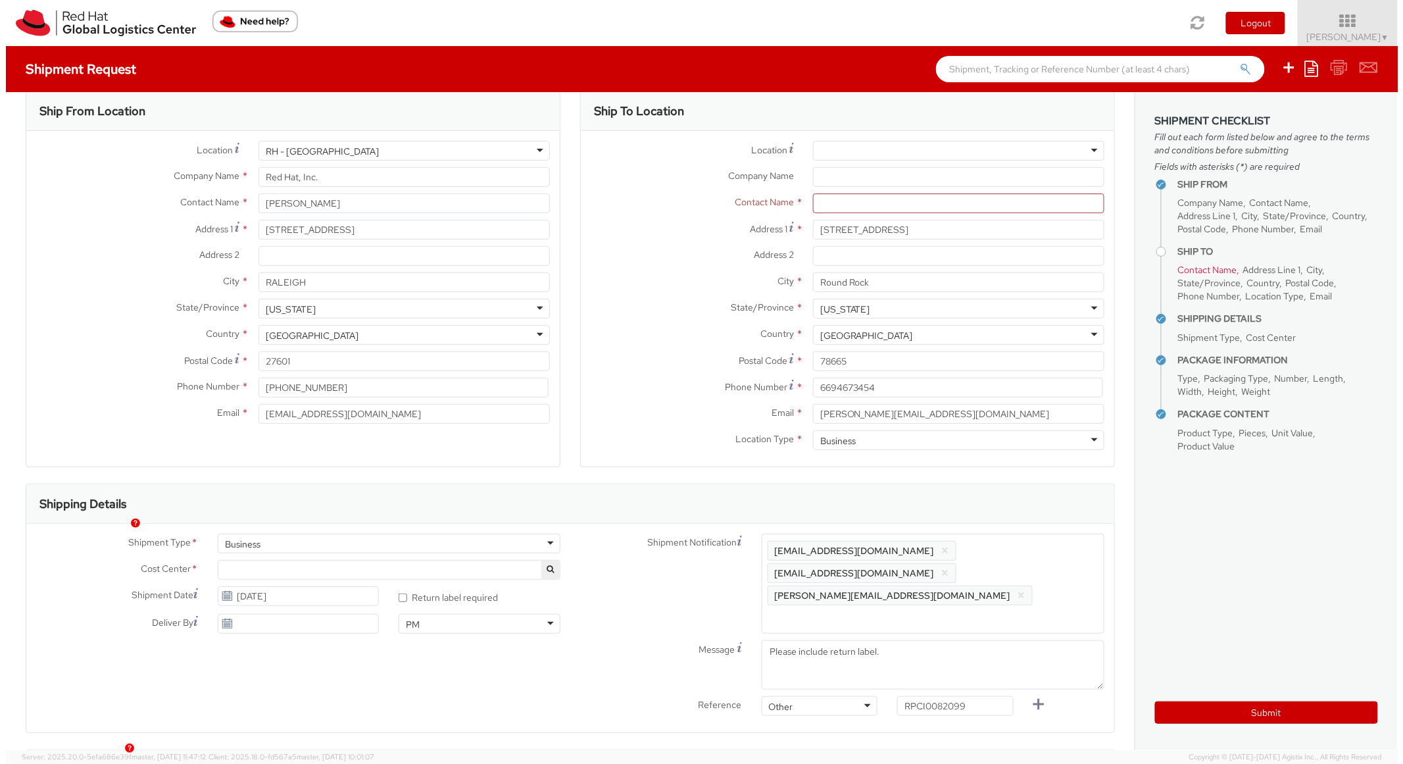
scroll to position [0, 0]
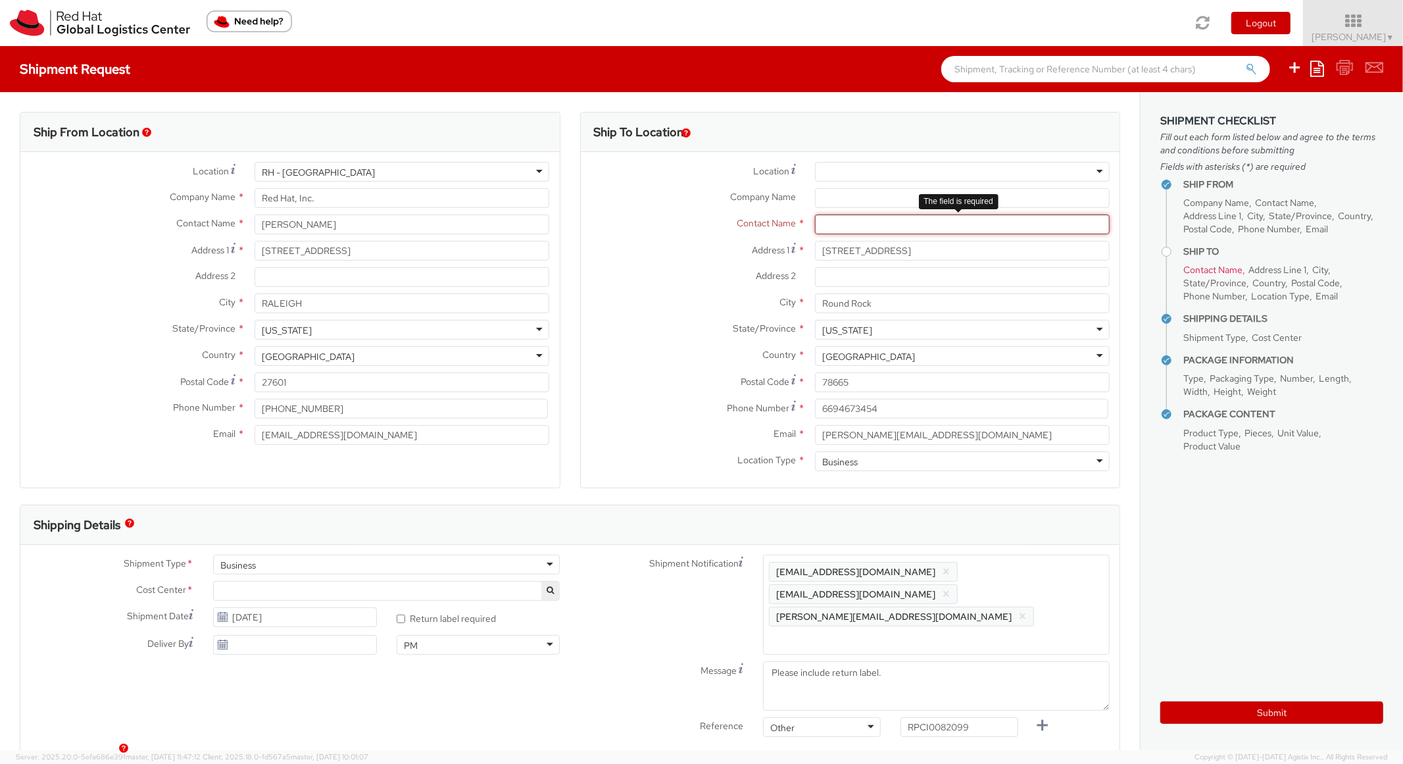
click at [843, 218] on input "text" at bounding box center [962, 224] width 295 height 20
paste input "[PERSON_NAME]"
type input "[PERSON_NAME]"
click at [587, 261] on div "Address [STREET_ADDRESS]" at bounding box center [850, 254] width 539 height 26
click at [1222, 724] on aside "Shipment Checklist Fill out each form listed below and agree to the terms and c…" at bounding box center [1271, 421] width 263 height 658
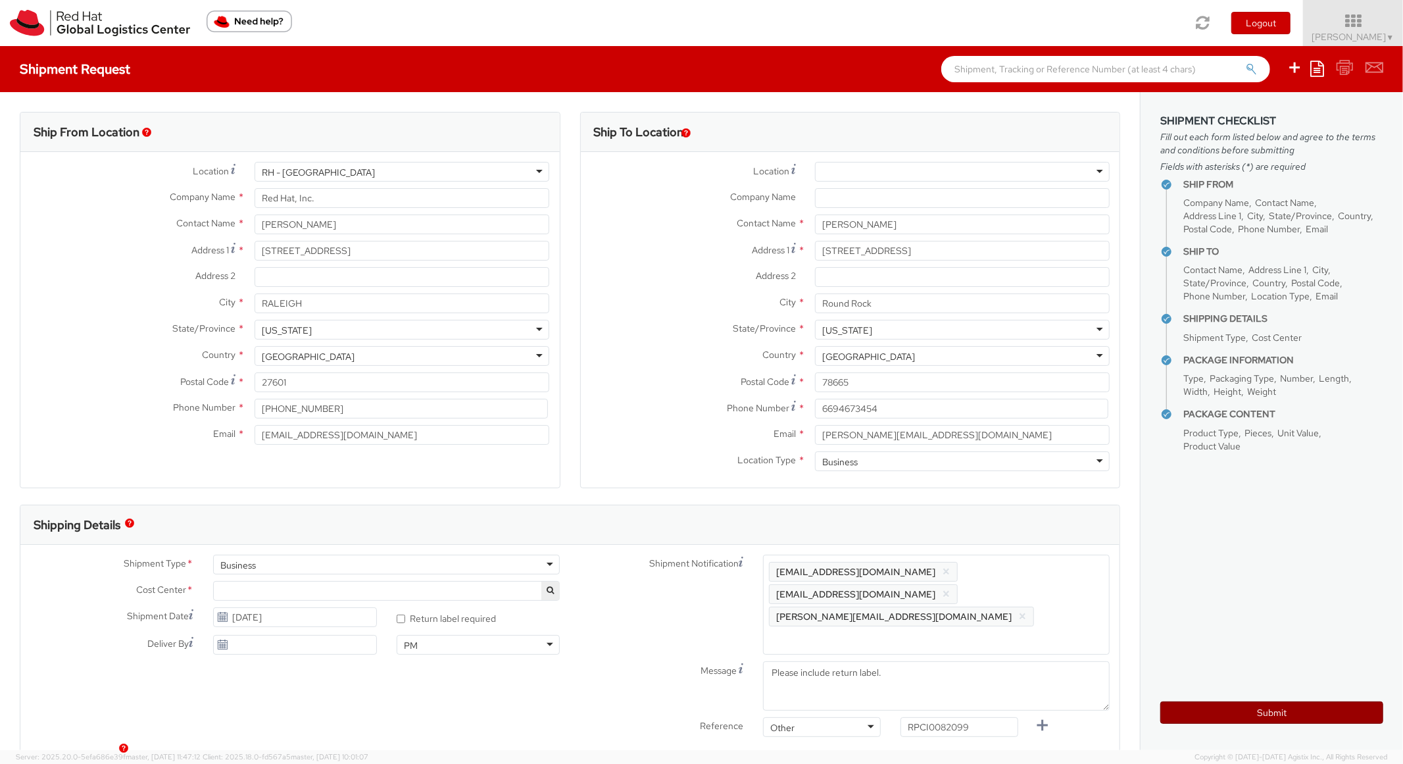
click at [1226, 707] on button "Submit" at bounding box center [1271, 712] width 223 height 22
type input "[PERSON_NAME]"
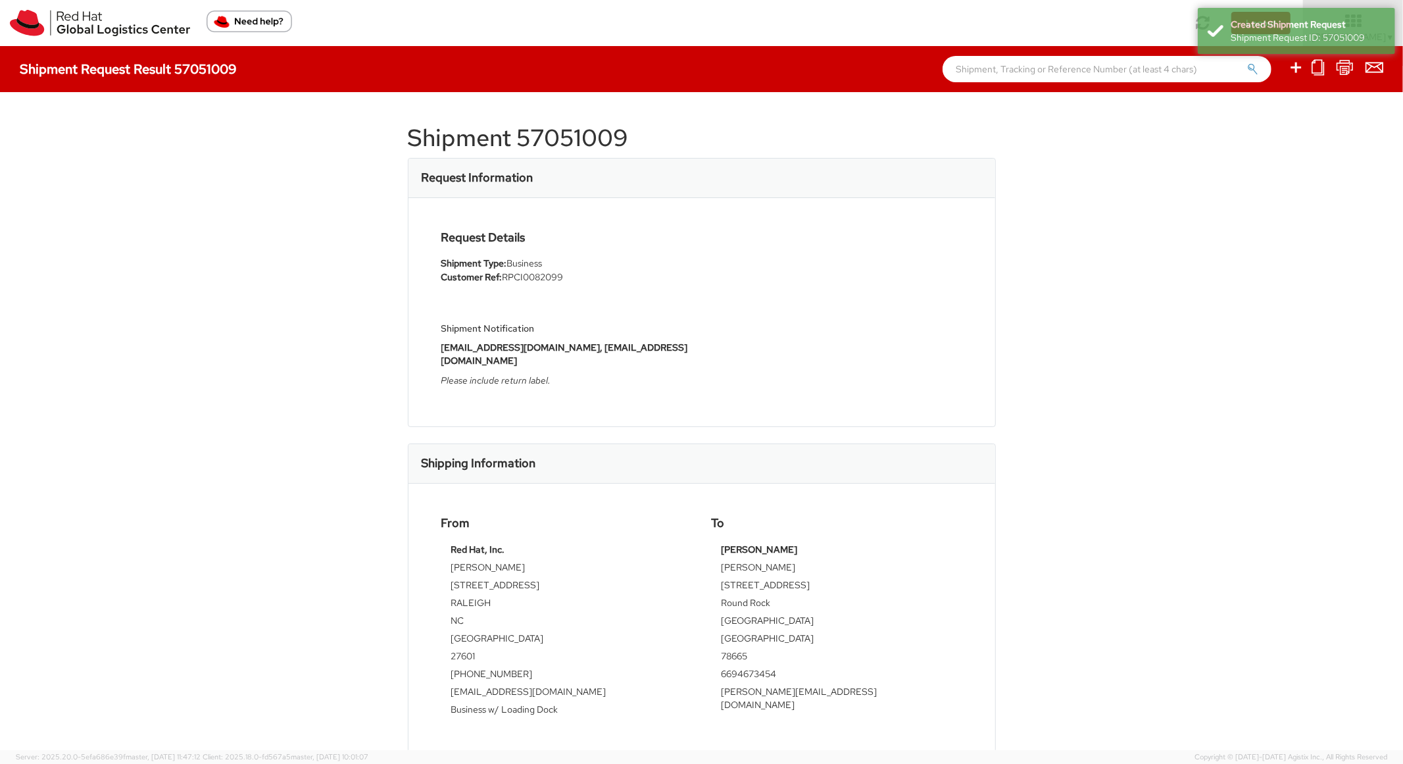
click at [576, 136] on h1 "Shipment 57051009" at bounding box center [702, 138] width 588 height 26
copy h1 "57051009"
